Goal: Task Accomplishment & Management: Complete application form

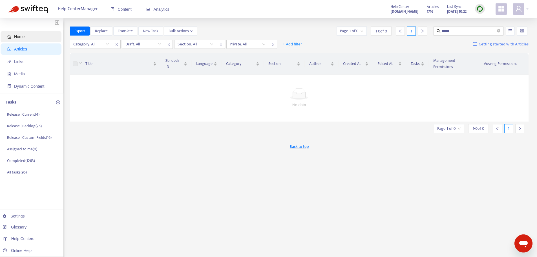
click at [29, 38] on span "Home" at bounding box center [32, 36] width 50 height 11
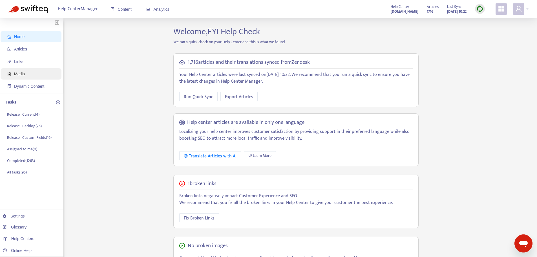
click at [38, 77] on span "Media" at bounding box center [32, 73] width 50 height 11
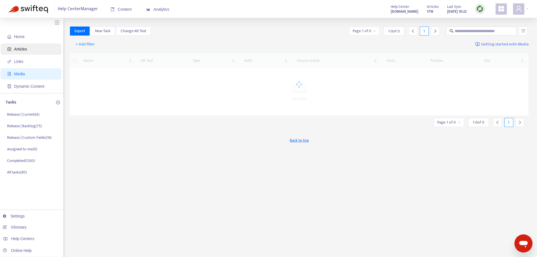
click at [23, 48] on span "Articles" at bounding box center [20, 49] width 13 height 5
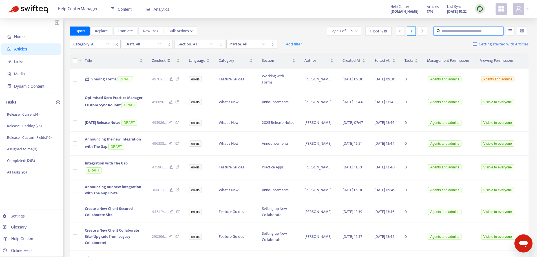
click at [461, 32] on input "text" at bounding box center [469, 31] width 54 height 6
type input "**********"
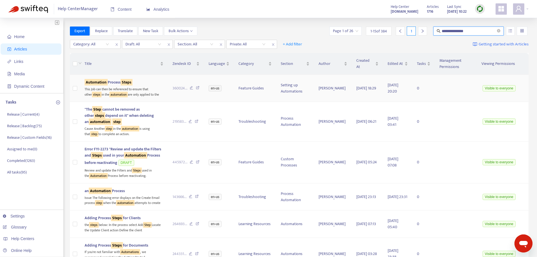
click at [148, 93] on div "This Job can then be referenced to ensure that other steps in the automation ar…" at bounding box center [124, 91] width 79 height 12
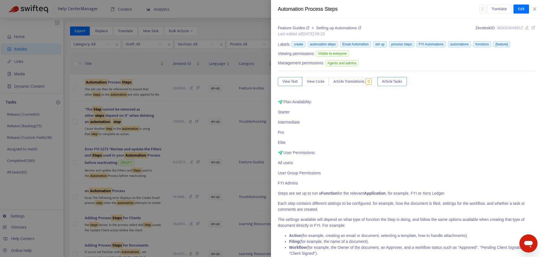
click at [399, 83] on span "Article Tasks" at bounding box center [392, 81] width 20 height 6
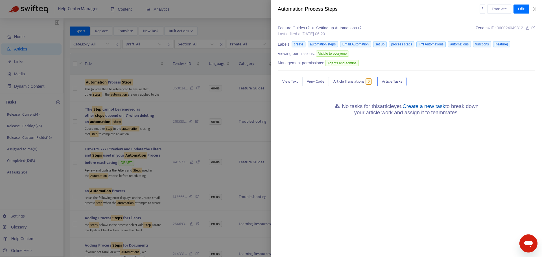
click at [417, 106] on link "Create a new task" at bounding box center [423, 106] width 43 height 6
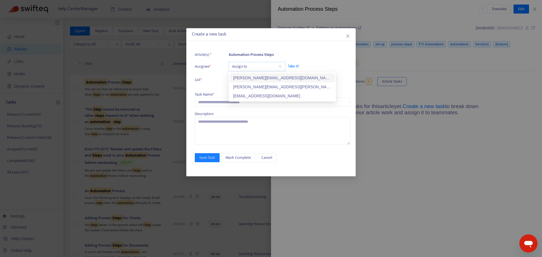
click at [245, 70] on input "search" at bounding box center [257, 66] width 50 height 8
click at [245, 78] on div "[PERSON_NAME][EMAIL_ADDRESS][DOMAIN_NAME]" at bounding box center [282, 78] width 98 height 6
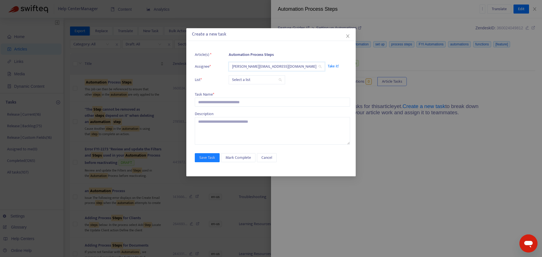
drag, startPoint x: 241, startPoint y: 81, endPoint x: 240, endPoint y: 85, distance: 4.7
click at [241, 81] on input "search" at bounding box center [257, 80] width 50 height 8
click at [240, 91] on div "Release | Current" at bounding box center [282, 91] width 98 height 6
click at [228, 98] on input "text" at bounding box center [272, 102] width 155 height 9
click at [234, 105] on input "text" at bounding box center [272, 102] width 155 height 9
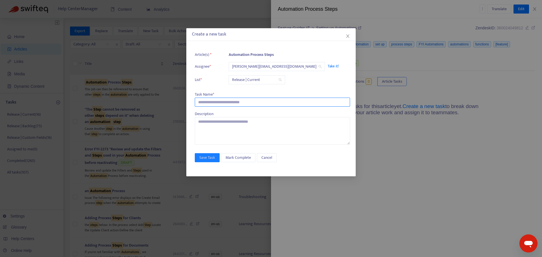
paste input "**********"
type input "**********"
click at [215, 154] on button "Save Task" at bounding box center [207, 157] width 25 height 9
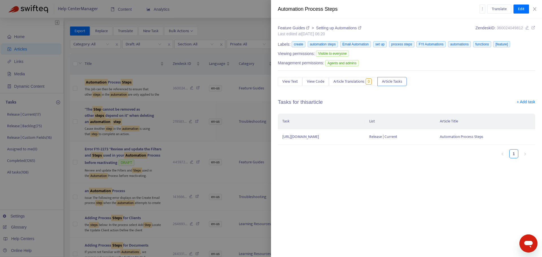
drag, startPoint x: 170, startPoint y: 101, endPoint x: 157, endPoint y: 115, distance: 19.0
click at [170, 101] on div at bounding box center [271, 128] width 542 height 257
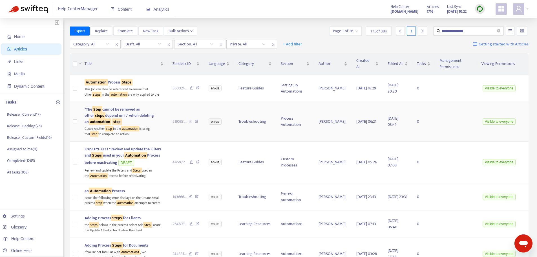
click at [156, 116] on td ""The Step cannot be removed as other steps depend on it" when deleting an autom…" at bounding box center [124, 121] width 88 height 39
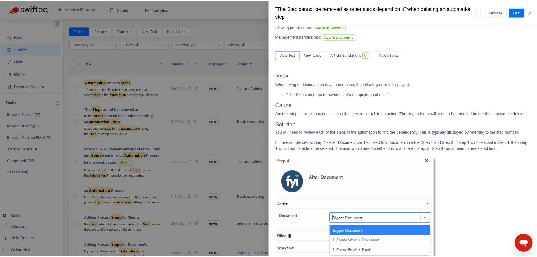
scroll to position [95, 0]
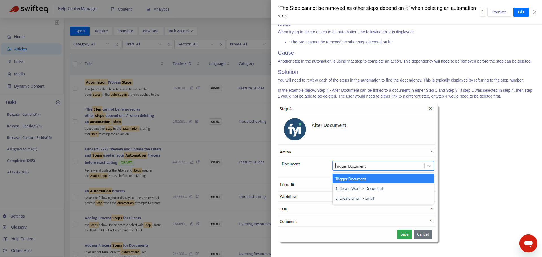
click at [157, 117] on div at bounding box center [271, 128] width 542 height 257
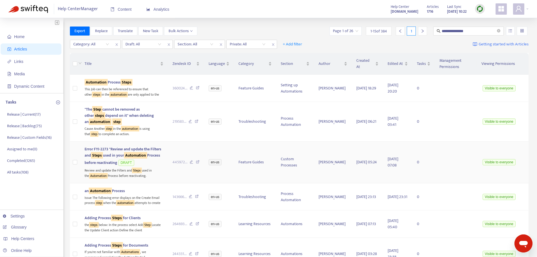
click at [168, 162] on td "445972 ..." at bounding box center [186, 163] width 36 height 42
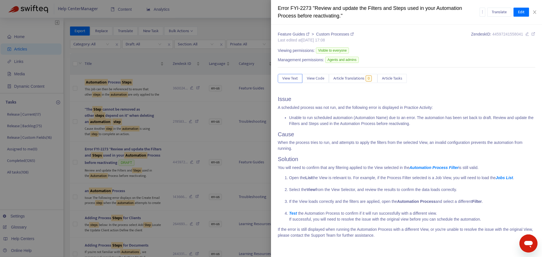
click at [154, 157] on div at bounding box center [271, 128] width 542 height 257
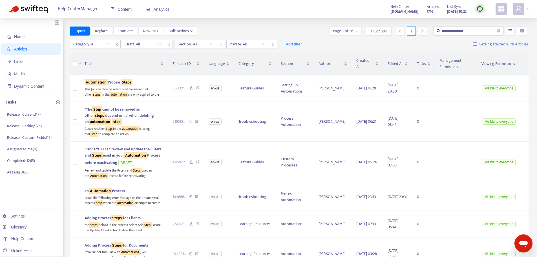
click at [154, 157] on td "Error FYI-2273 "Review and update the Filters and Steps used in your Automation…" at bounding box center [124, 163] width 88 height 42
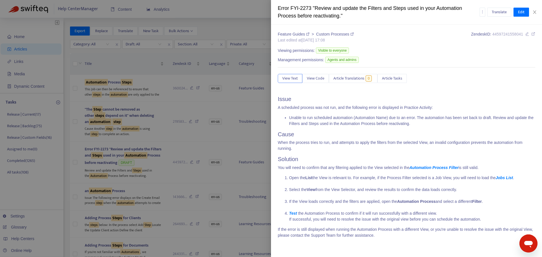
click at [160, 160] on div at bounding box center [271, 128] width 542 height 257
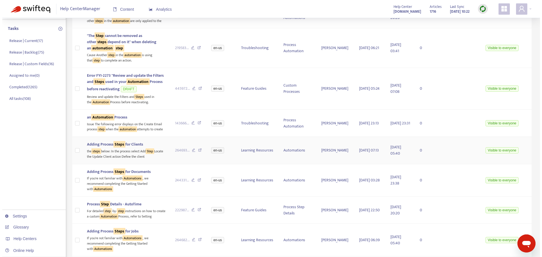
scroll to position [85, 0]
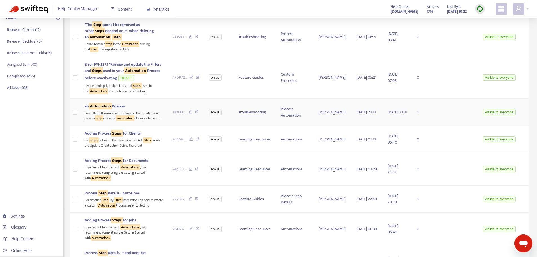
click at [154, 126] on td "an Automation Process Issue The following error displays on the Create Email pr…" at bounding box center [124, 112] width 88 height 27
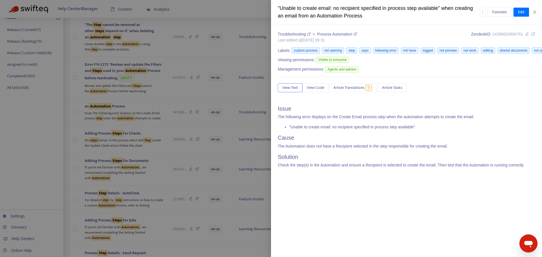
click at [139, 164] on div at bounding box center [271, 128] width 542 height 257
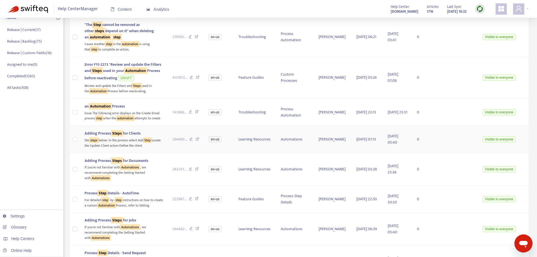
click at [137, 148] on div "the steps below: In the process select Add Step Locate the Update Client action…" at bounding box center [124, 143] width 79 height 12
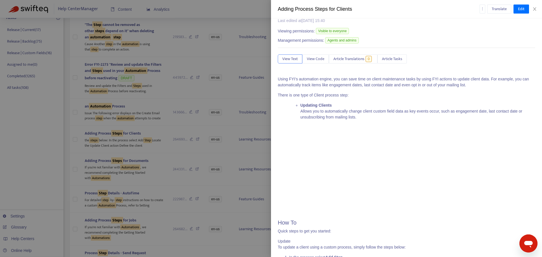
scroll to position [0, 0]
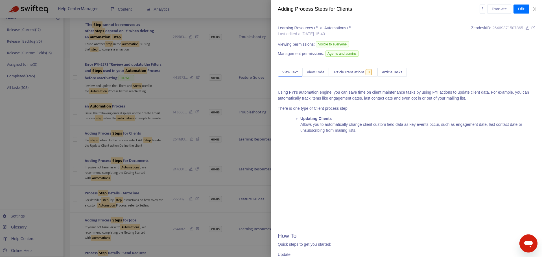
click at [531, 28] on icon at bounding box center [533, 28] width 4 height 4
click at [146, 164] on div at bounding box center [271, 128] width 542 height 257
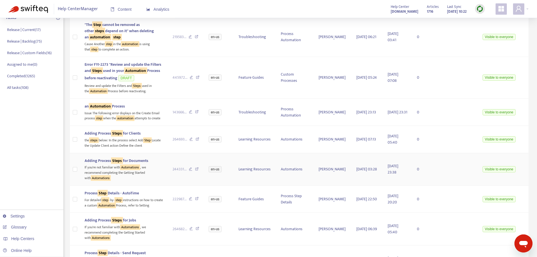
click at [140, 170] on sqkw "Automations" at bounding box center [130, 167] width 20 height 6
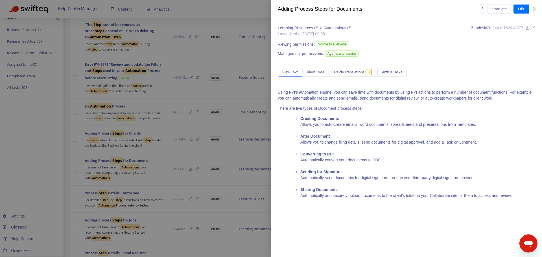
click at [145, 177] on div at bounding box center [271, 128] width 542 height 257
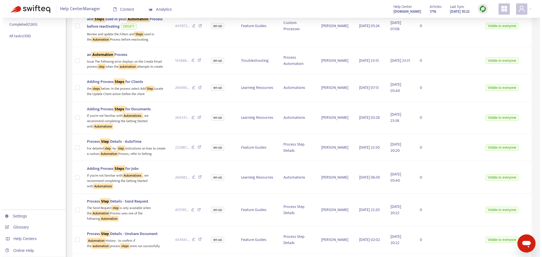
scroll to position [141, 0]
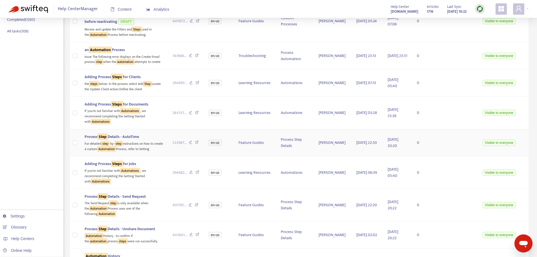
click at [145, 151] on div "For detailed step -by- step instructions on how to create a custom Automation P…" at bounding box center [124, 146] width 79 height 12
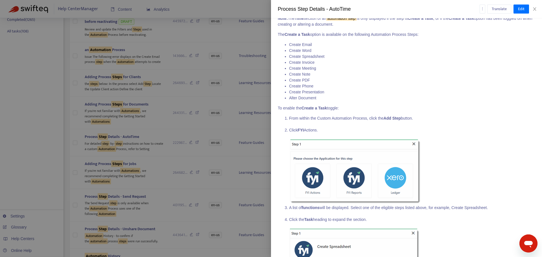
scroll to position [282, 0]
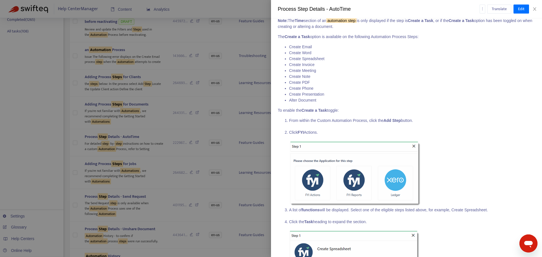
click at [406, 137] on li "Click FYI Actions." at bounding box center [412, 168] width 246 height 78
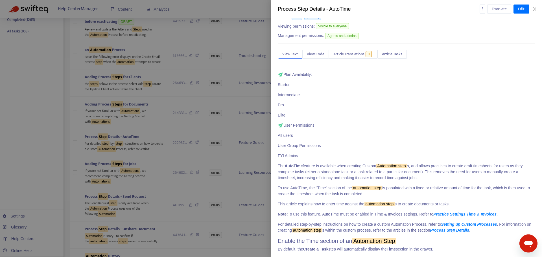
scroll to position [0, 0]
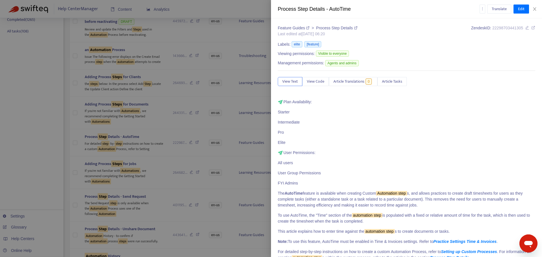
drag, startPoint x: 397, startPoint y: 86, endPoint x: 413, endPoint y: 98, distance: 19.9
click at [401, 83] on span "Article Tasks" at bounding box center [392, 81] width 20 height 6
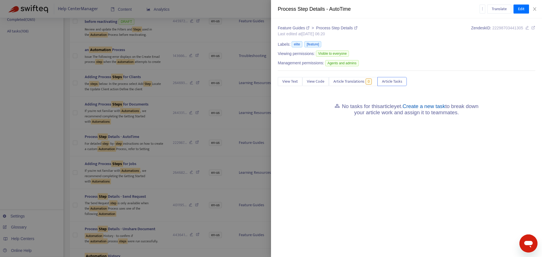
click at [427, 106] on link "Create a new task" at bounding box center [423, 106] width 43 height 6
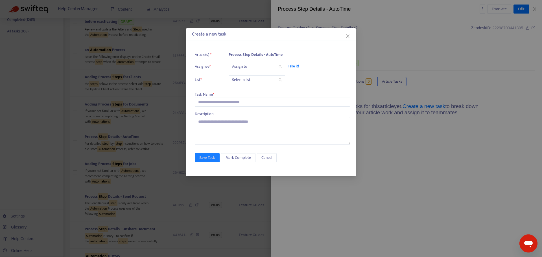
click at [244, 67] on input "search" at bounding box center [257, 66] width 50 height 8
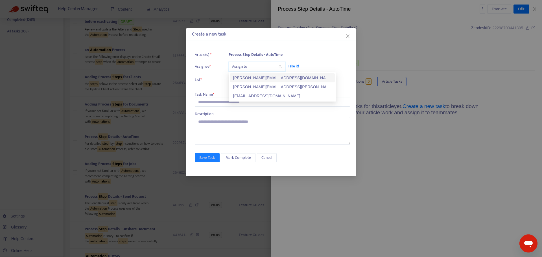
click at [248, 78] on div "[PERSON_NAME][EMAIL_ADDRESS][DOMAIN_NAME]" at bounding box center [282, 78] width 98 height 6
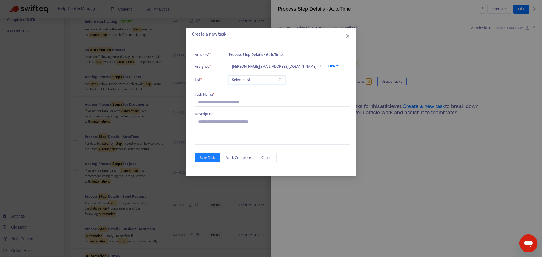
drag, startPoint x: 246, startPoint y: 77, endPoint x: 250, endPoint y: 84, distance: 8.0
click at [247, 79] on input "search" at bounding box center [257, 80] width 50 height 8
click at [251, 90] on div "Release | Current" at bounding box center [282, 91] width 98 height 6
click at [248, 103] on input "text" at bounding box center [272, 102] width 155 height 9
paste input "**********"
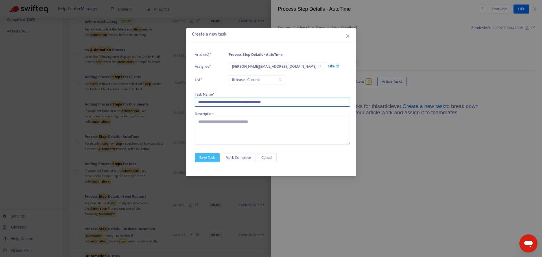
type input "**********"
click at [212, 158] on span "Save Task" at bounding box center [207, 158] width 16 height 6
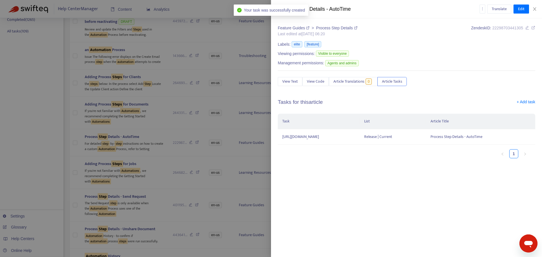
click at [292, 71] on div "Feature Guides > Process Step Details Last edited at [DATE] 06:20 Zendesk ID: 2…" at bounding box center [406, 94] width 257 height 138
click at [294, 82] on span "View Text" at bounding box center [290, 81] width 16 height 6
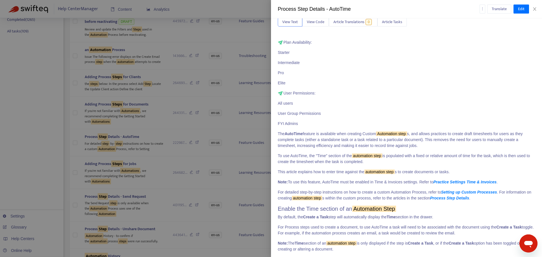
scroll to position [28, 0]
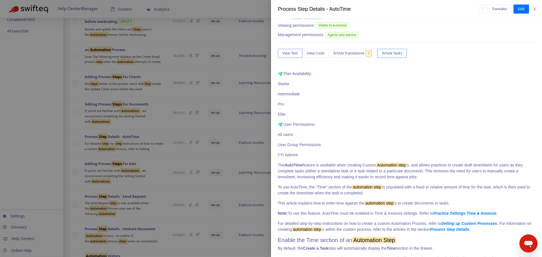
click at [400, 56] on span "Article Tasks" at bounding box center [392, 53] width 20 height 6
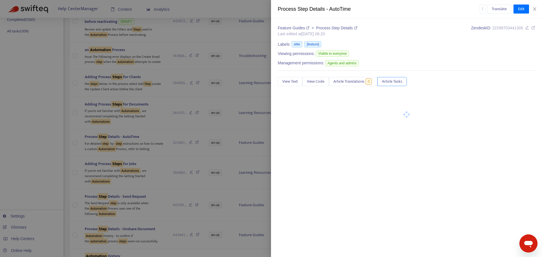
scroll to position [0, 0]
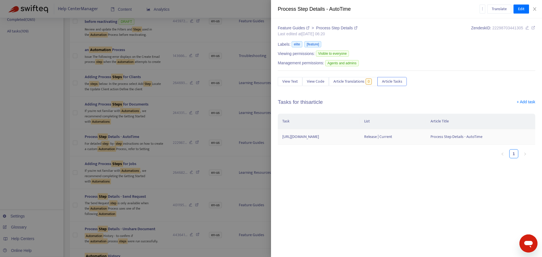
click at [359, 133] on td "[URL][DOMAIN_NAME]" at bounding box center [319, 137] width 82 height 16
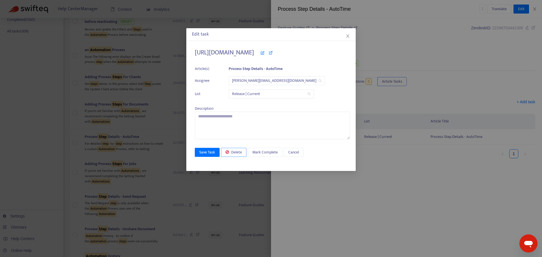
click at [230, 150] on button "Delete" at bounding box center [233, 152] width 25 height 9
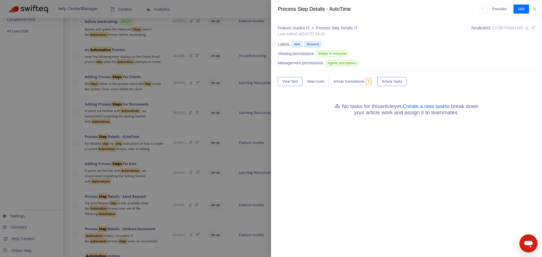
click at [285, 85] on span "View Text" at bounding box center [290, 81] width 16 height 6
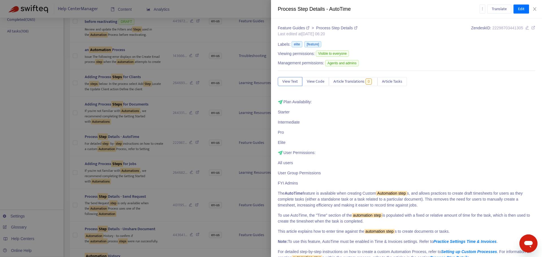
click at [155, 183] on div at bounding box center [271, 128] width 542 height 257
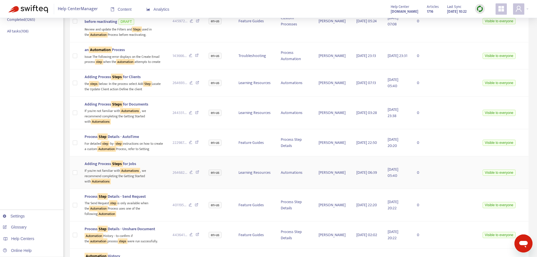
click at [151, 184] on div "If you're not familiar with Automations , we recommend completing the Getting S…" at bounding box center [124, 175] width 79 height 17
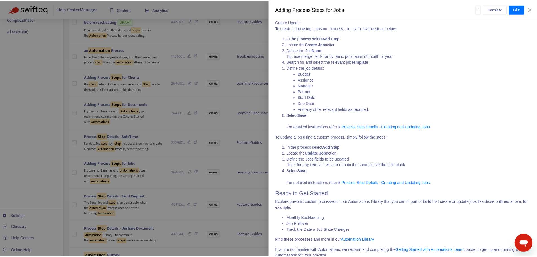
scroll to position [279, 0]
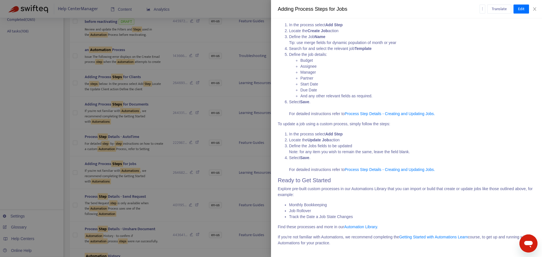
click at [153, 196] on div at bounding box center [271, 128] width 542 height 257
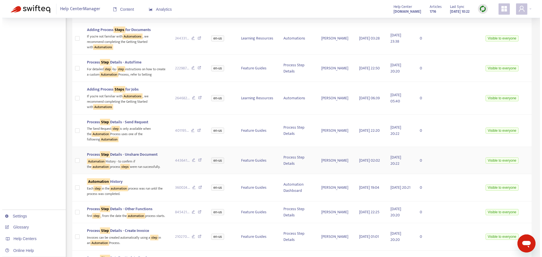
scroll to position [226, 0]
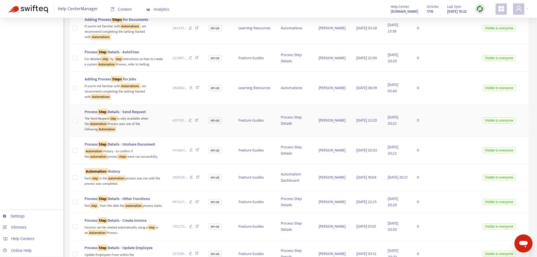
click at [142, 132] on div "The Send Request step is only available when the Automation Process uses one of…" at bounding box center [124, 123] width 79 height 17
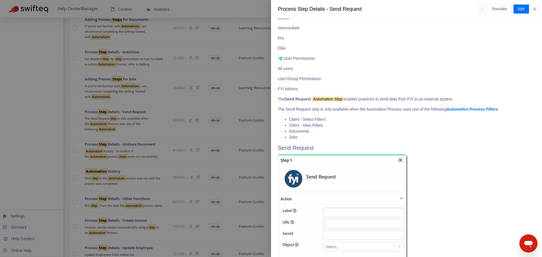
scroll to position [195, 0]
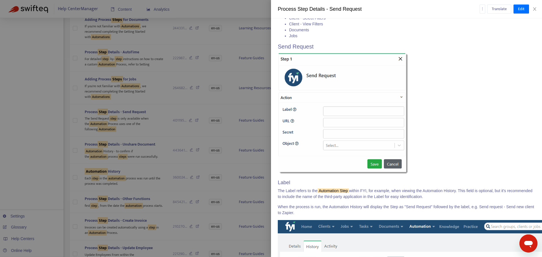
click at [156, 202] on div at bounding box center [271, 128] width 542 height 257
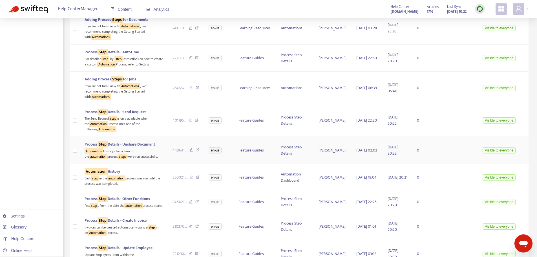
click at [152, 159] on div "Automation History - to confirm if the automation process steps were run succes…" at bounding box center [124, 154] width 79 height 12
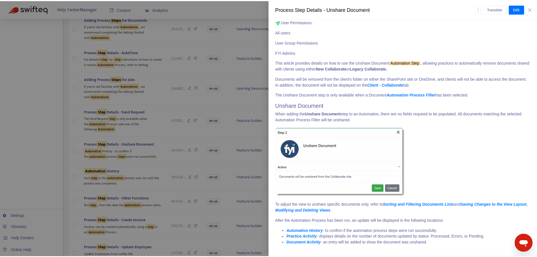
scroll to position [131, 0]
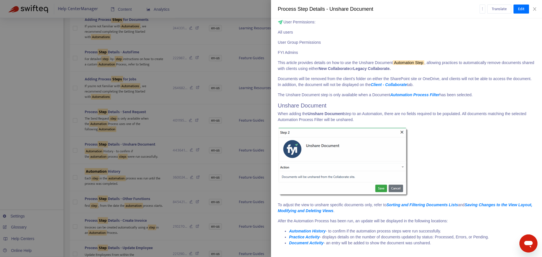
click at [160, 202] on div at bounding box center [271, 128] width 542 height 257
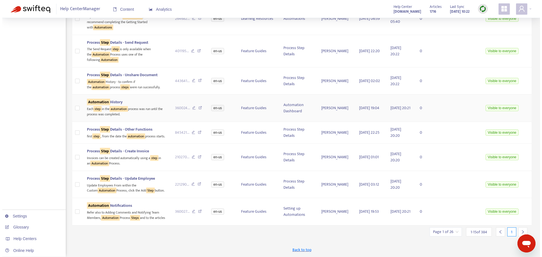
scroll to position [310, 0]
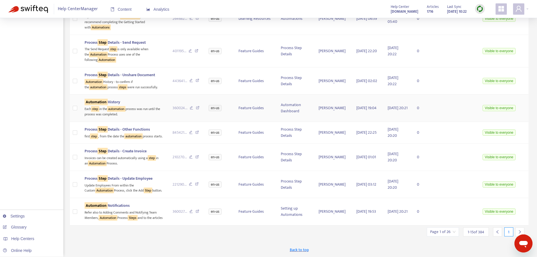
click at [144, 105] on div "Automation History" at bounding box center [124, 102] width 79 height 6
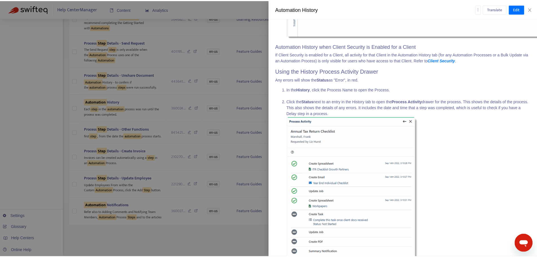
scroll to position [705, 0]
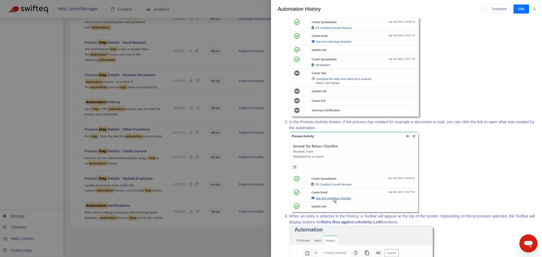
click at [158, 216] on div at bounding box center [271, 128] width 542 height 257
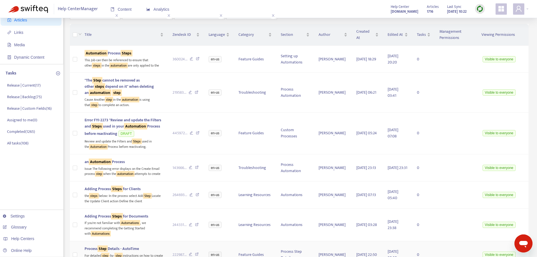
scroll to position [0, 0]
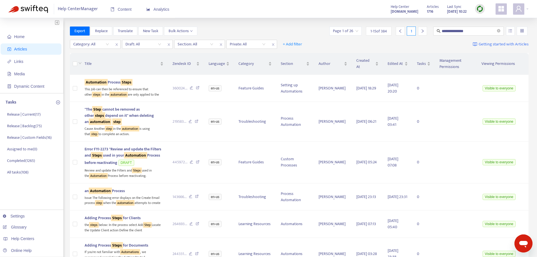
click at [355, 32] on input "search" at bounding box center [345, 31] width 25 height 8
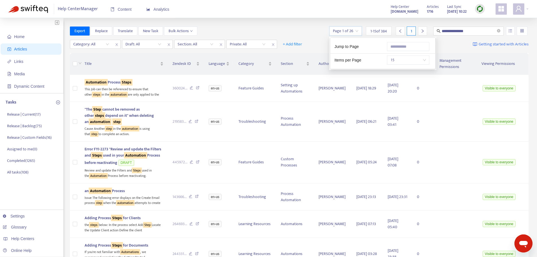
click at [395, 62] on span "15" at bounding box center [409, 60] width 36 height 8
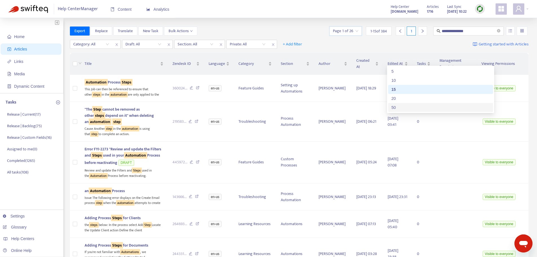
click at [406, 107] on div "50" at bounding box center [441, 107] width 98 height 6
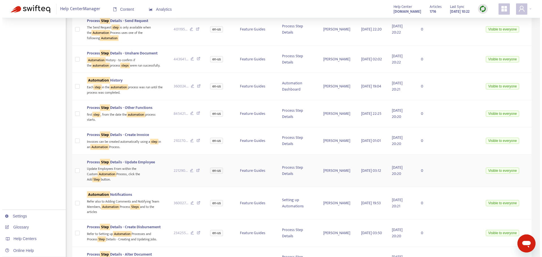
scroll to position [310, 0]
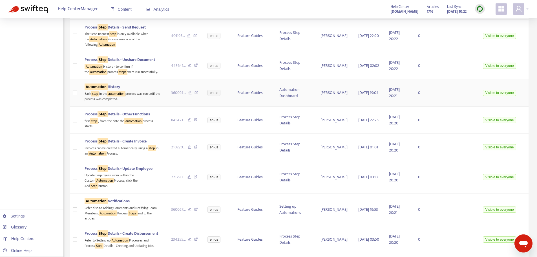
click at [151, 102] on div "Each step in the automation process was run until the process was completed." at bounding box center [124, 96] width 78 height 12
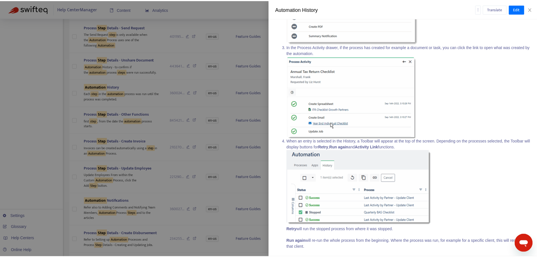
scroll to position [0, 0]
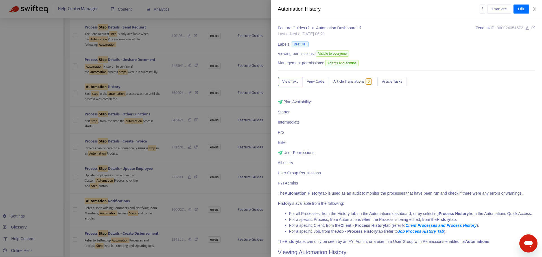
click at [143, 122] on div at bounding box center [271, 128] width 542 height 257
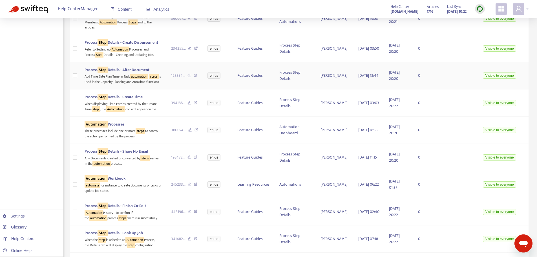
scroll to position [508, 0]
